Goal: Transaction & Acquisition: Book appointment/travel/reservation

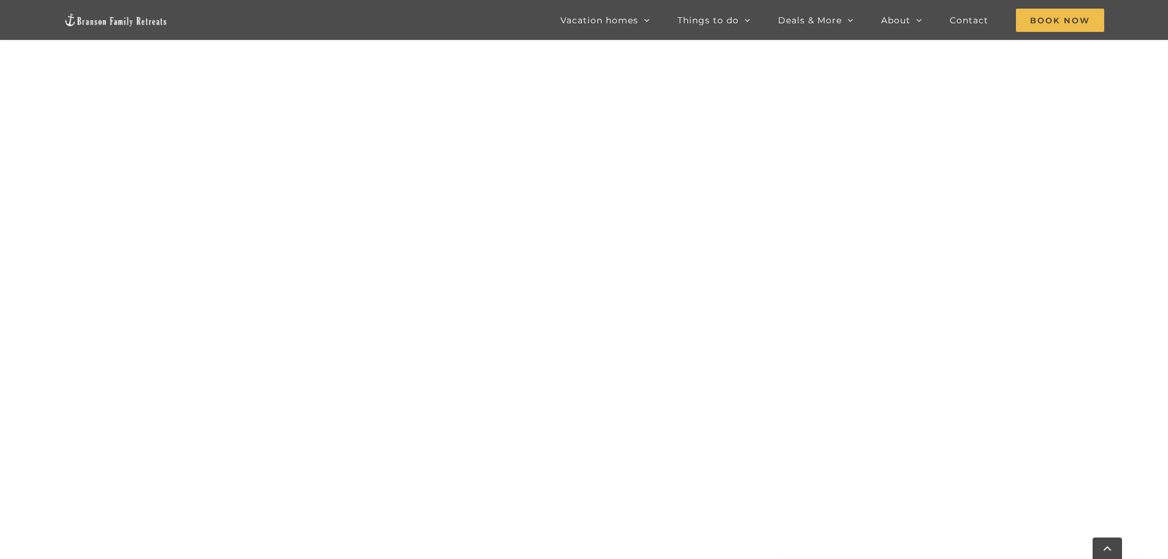
scroll to position [497, 0]
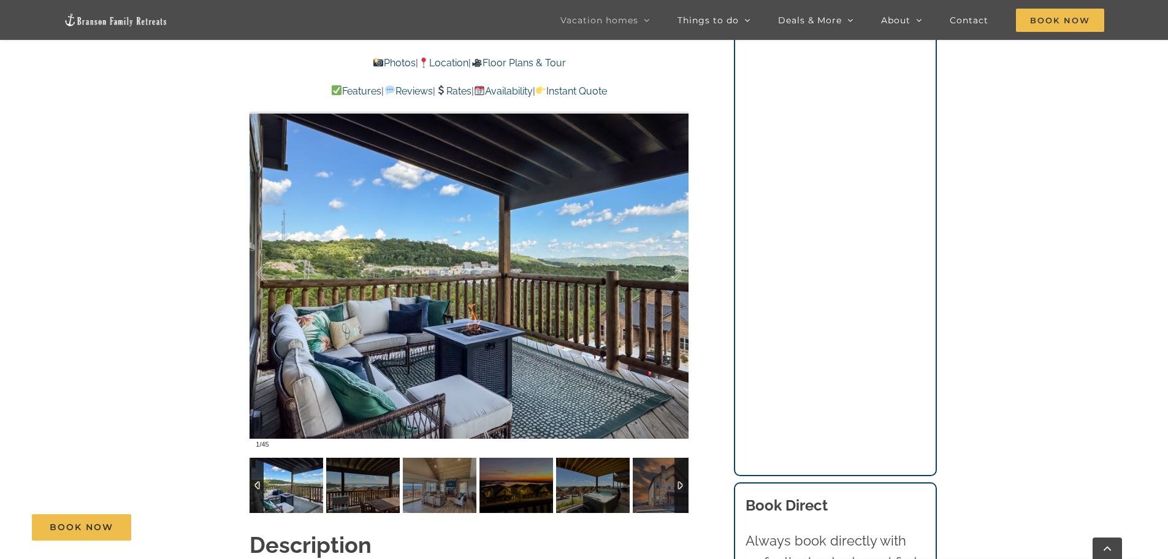
scroll to position [920, 0]
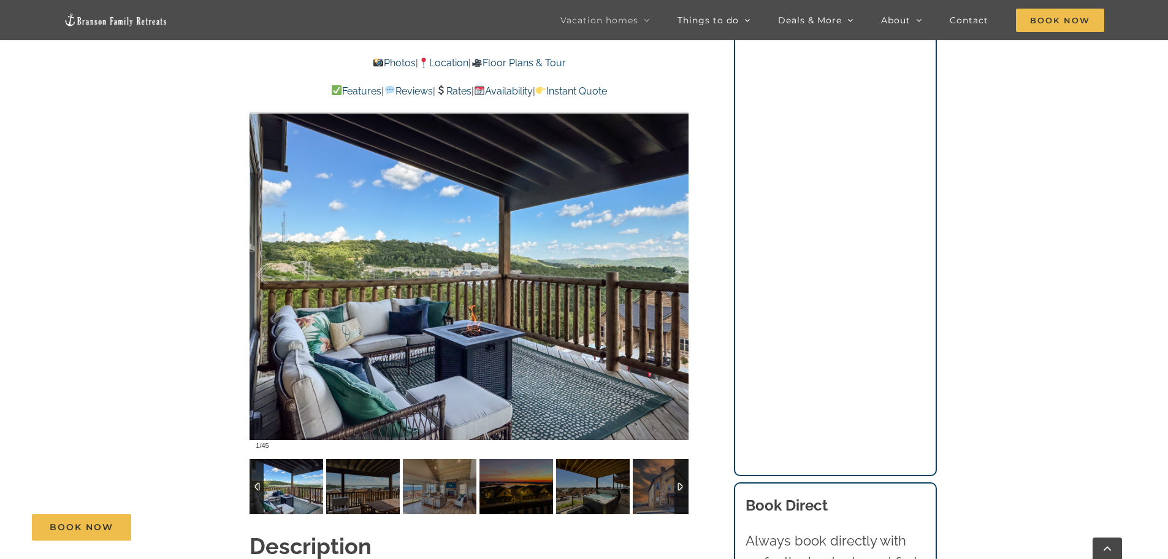
click at [680, 464] on div at bounding box center [682, 486] width 14 height 55
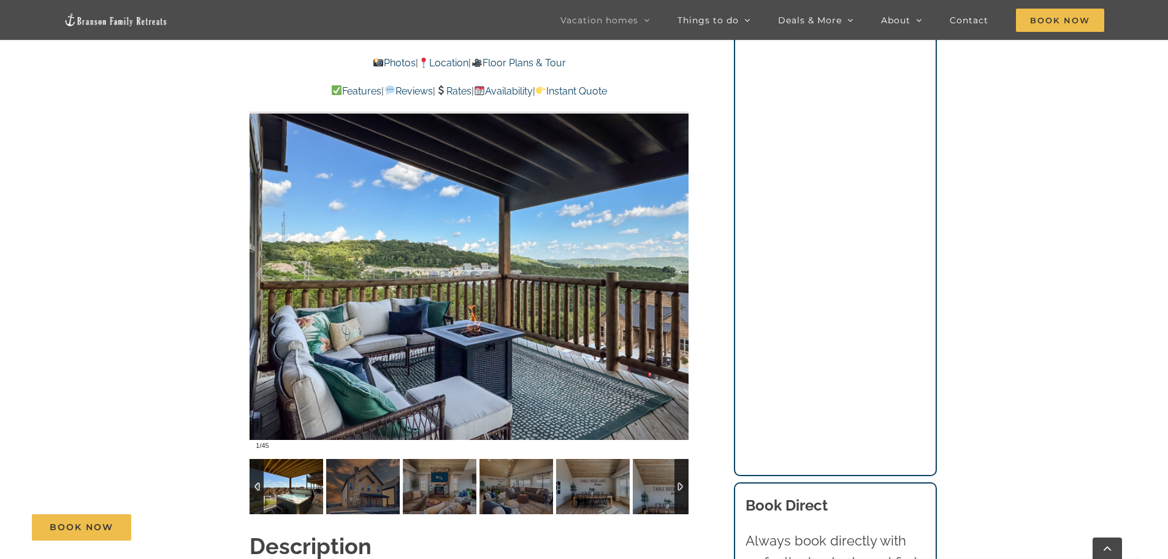
click at [293, 472] on img at bounding box center [287, 486] width 74 height 55
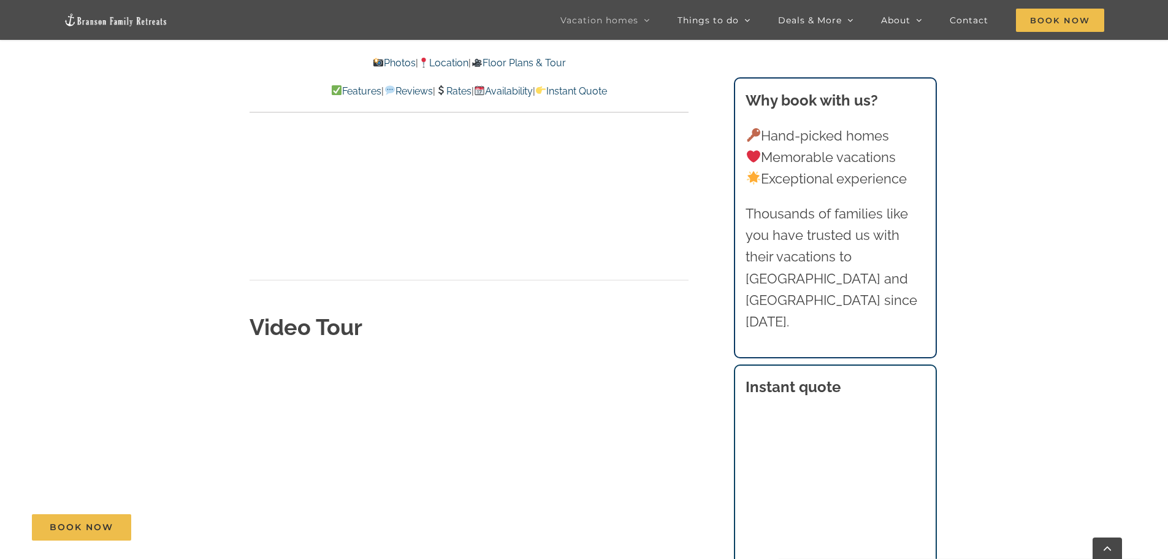
scroll to position [4128, 0]
